Goal: Information Seeking & Learning: Learn about a topic

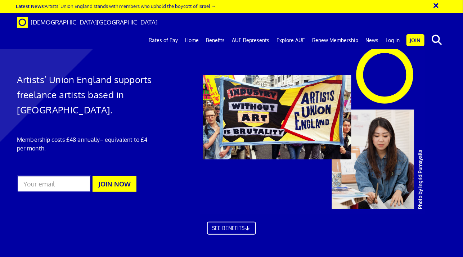
scroll to position [409, 0]
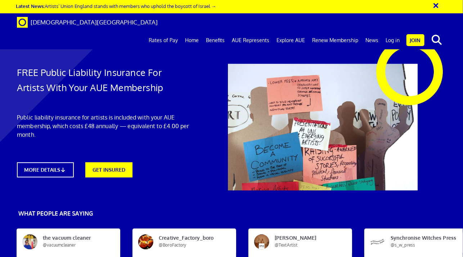
scroll to position [11, 0]
click at [58, 162] on link "MORE DETAILS" at bounding box center [45, 170] width 62 height 17
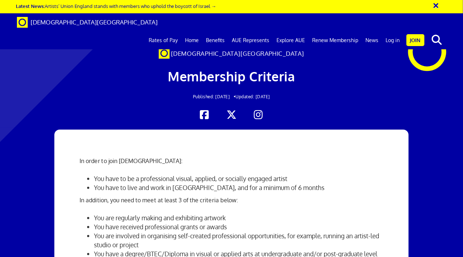
scroll to position [117, 0]
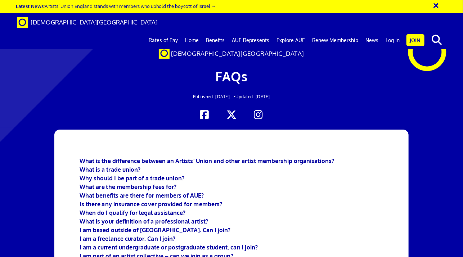
scroll to position [0, 1]
